Goal: Task Accomplishment & Management: Manage account settings

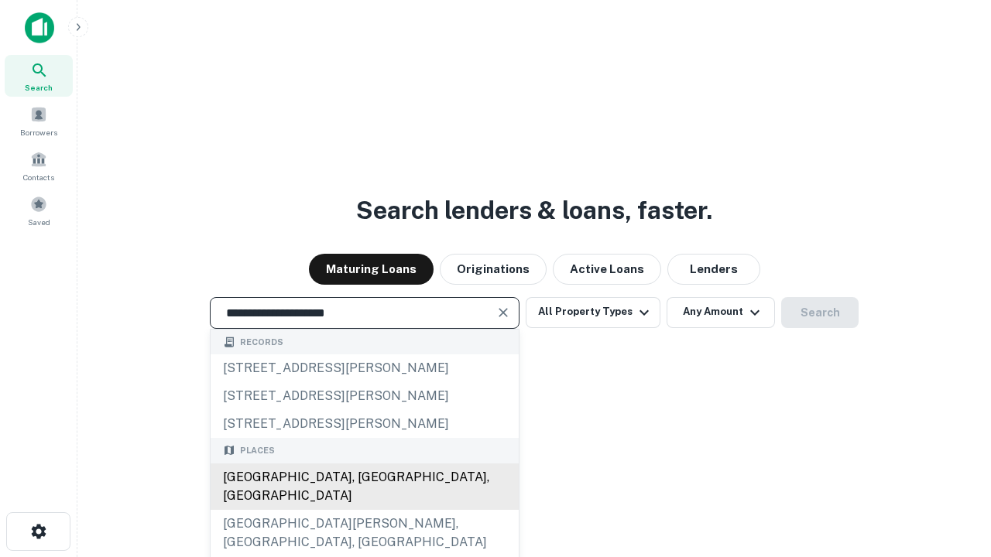
click at [364, 510] on div "Santa Monica, CA, USA" at bounding box center [365, 487] width 308 height 46
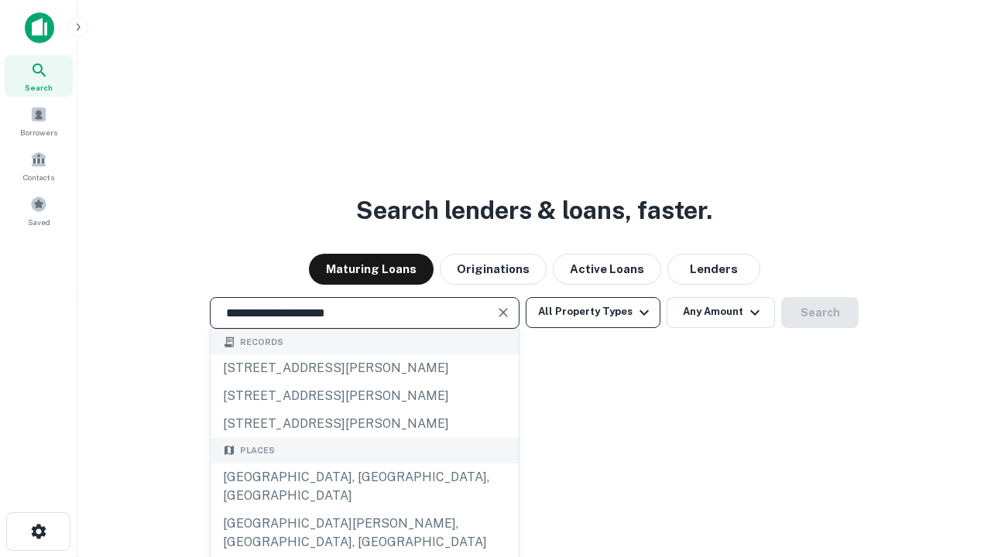
type input "**********"
click at [593, 312] on button "All Property Types" at bounding box center [592, 312] width 135 height 31
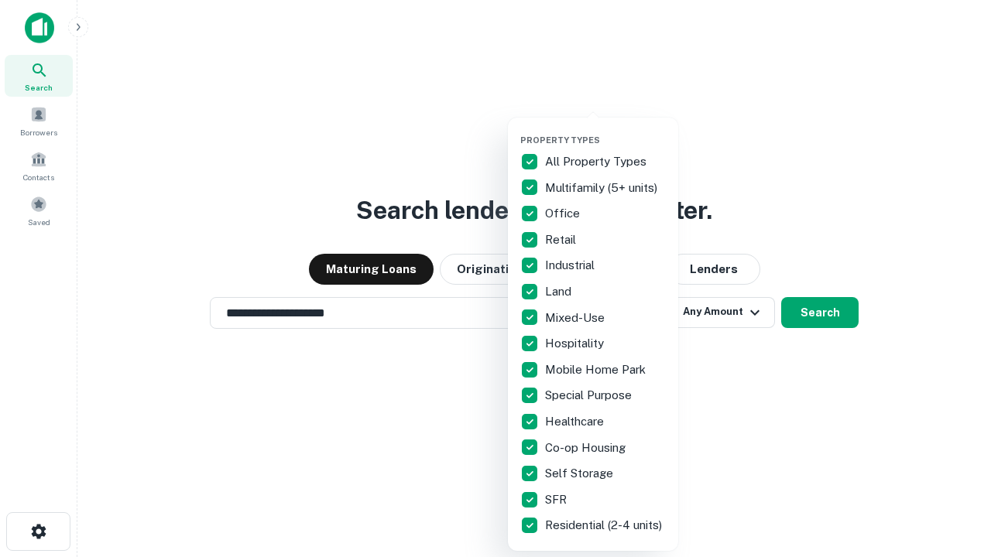
click at [605, 130] on button "button" at bounding box center [605, 130] width 170 height 1
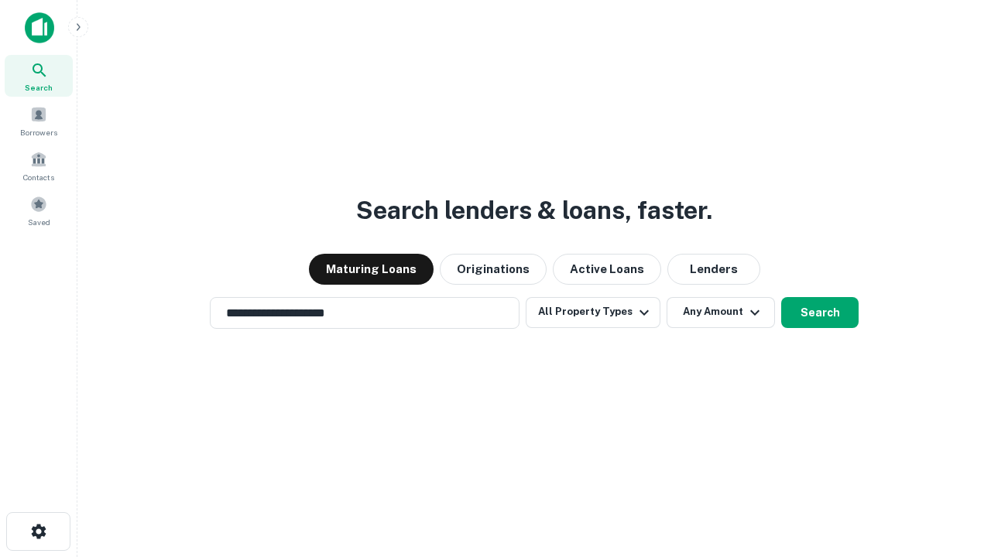
scroll to position [24, 0]
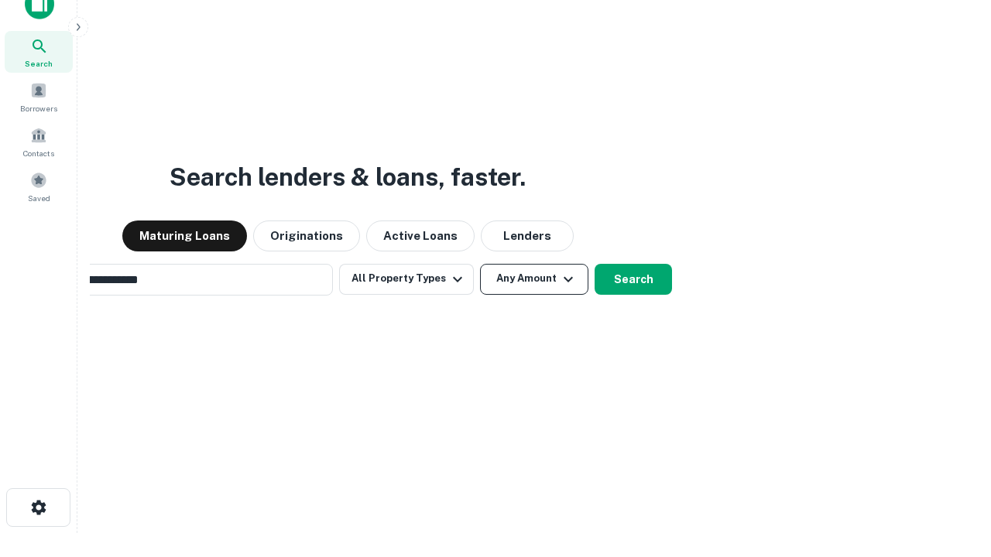
click at [480, 264] on button "Any Amount" at bounding box center [534, 279] width 108 height 31
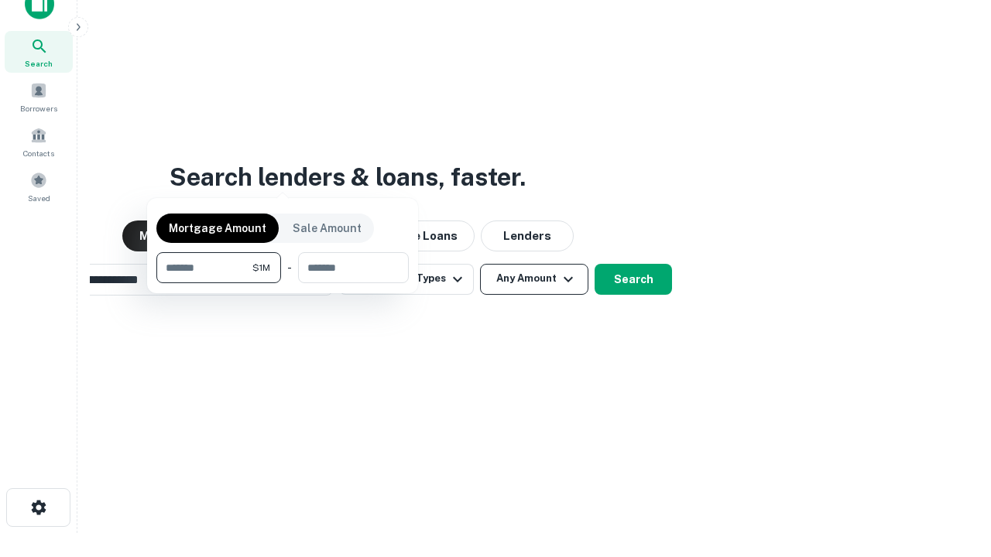
scroll to position [25, 0]
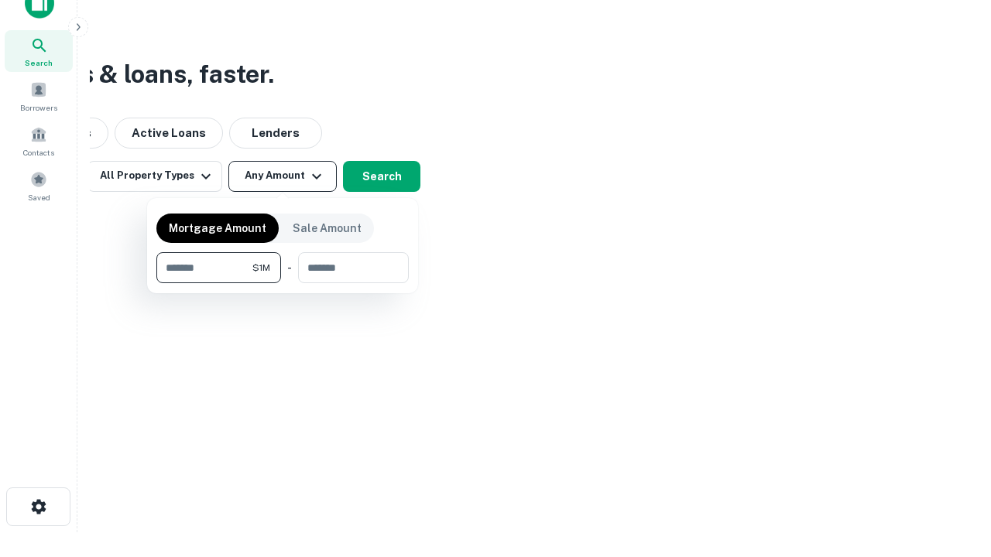
type input "*******"
click at [282, 283] on button "button" at bounding box center [282, 283] width 252 height 1
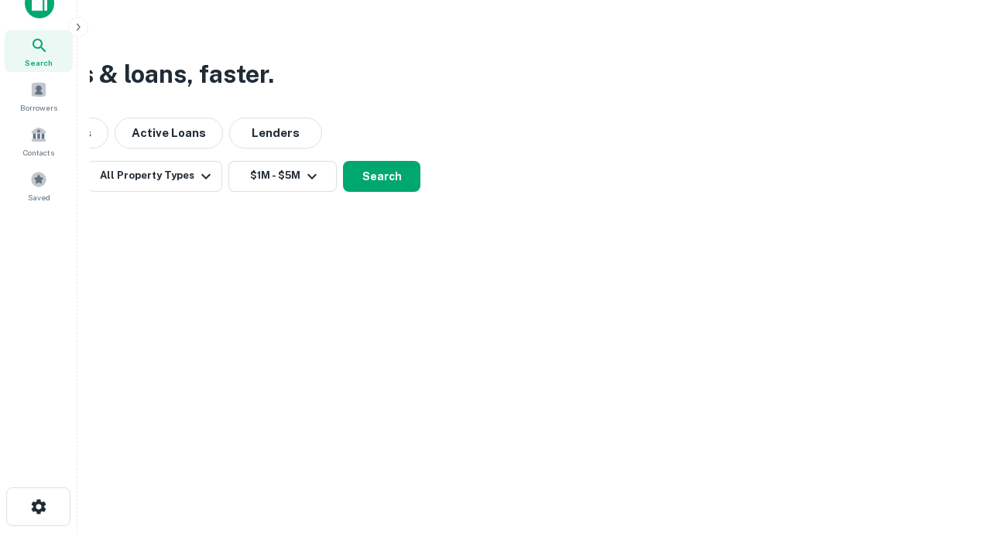
scroll to position [24, 0]
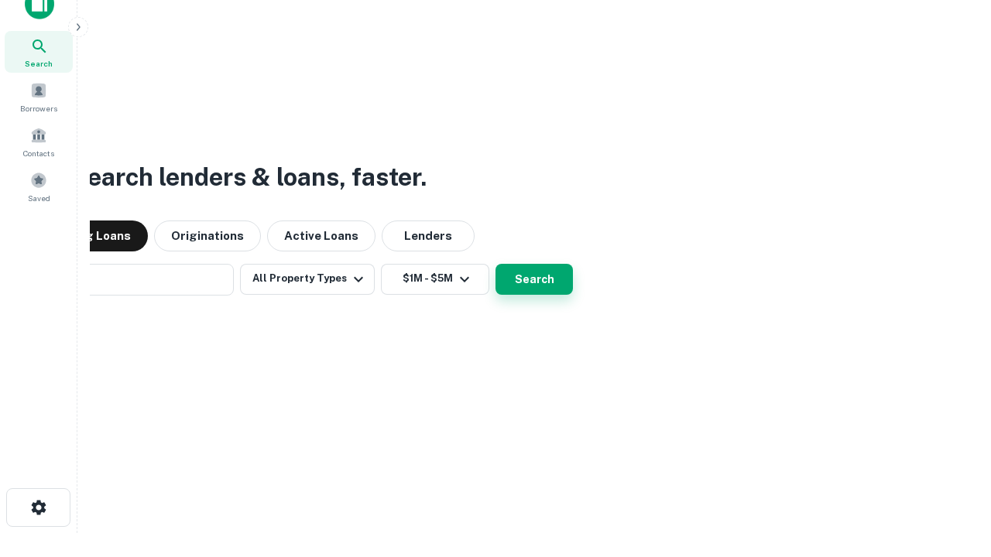
click at [495, 264] on button "Search" at bounding box center [533, 279] width 77 height 31
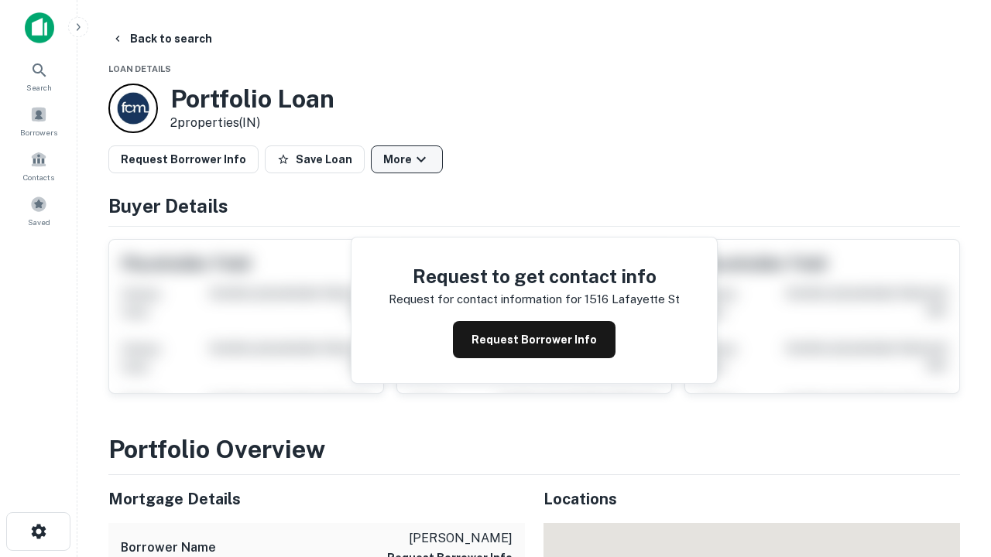
click at [406, 159] on button "More" at bounding box center [407, 159] width 72 height 28
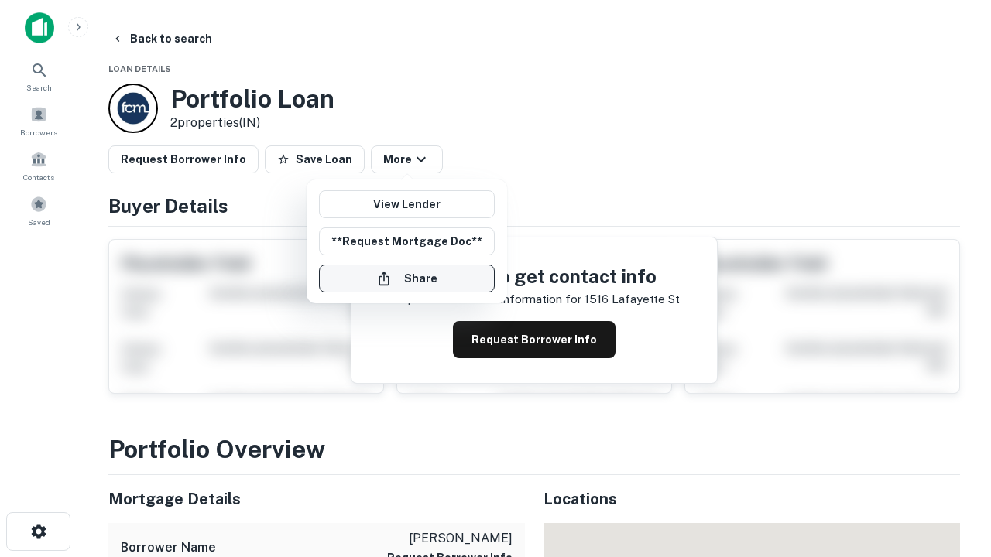
click at [406, 279] on button "Share" at bounding box center [407, 279] width 176 height 28
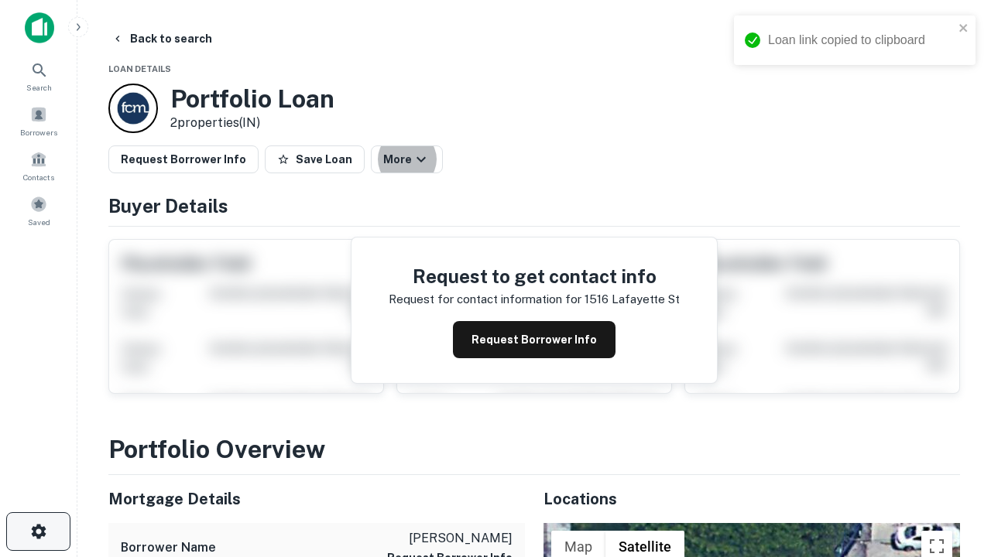
click at [38, 532] on icon "button" at bounding box center [38, 531] width 19 height 19
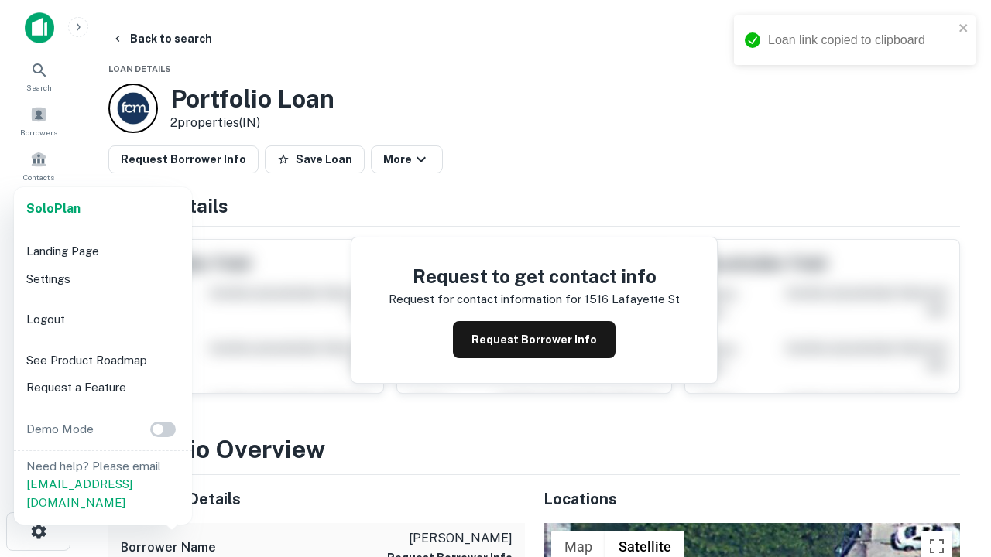
click at [102, 319] on li "Logout" at bounding box center [103, 320] width 166 height 28
